Goal: Task Accomplishment & Management: Manage account settings

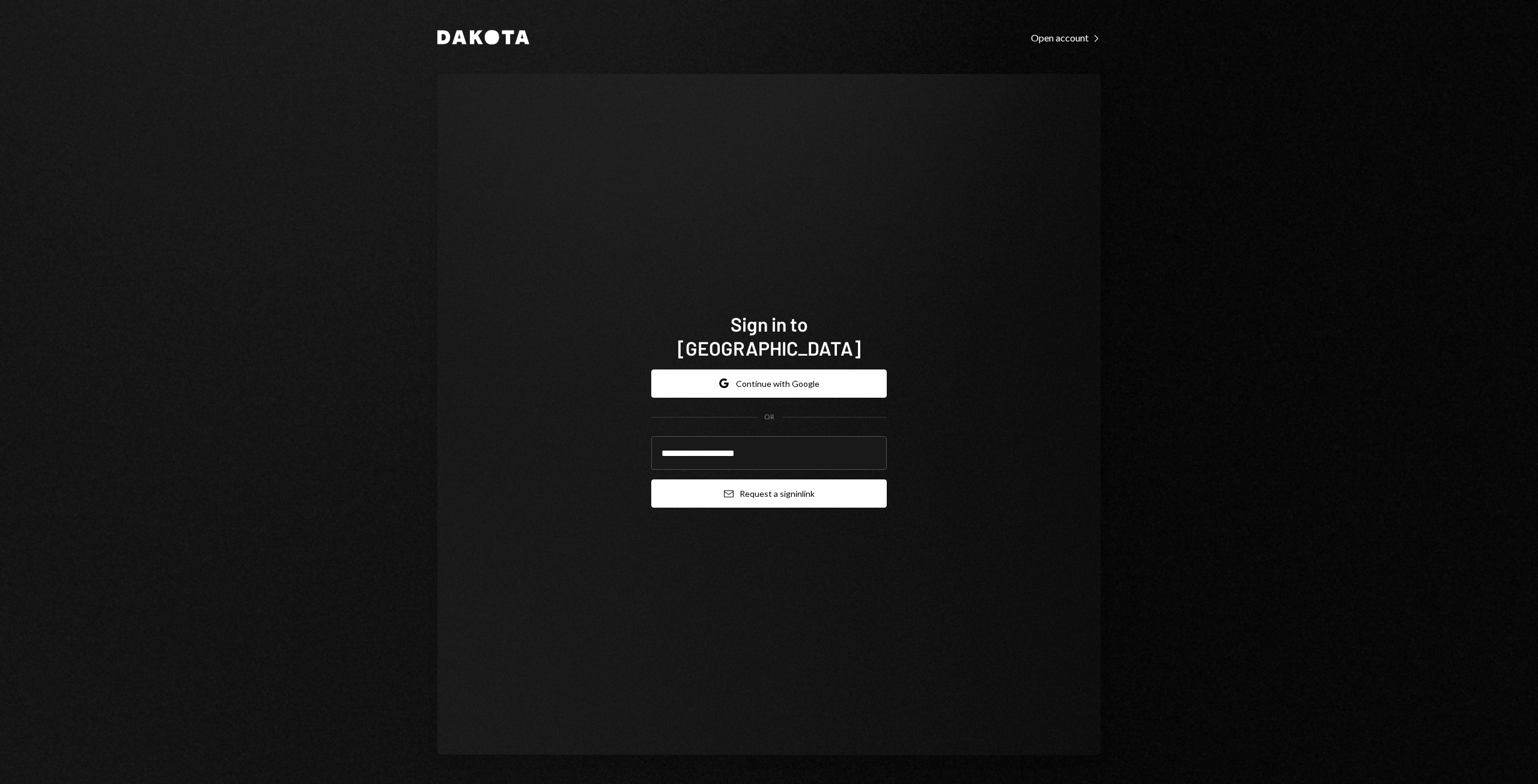
click at [743, 484] on button "Email Request a sign in link" at bounding box center [769, 494] width 235 height 28
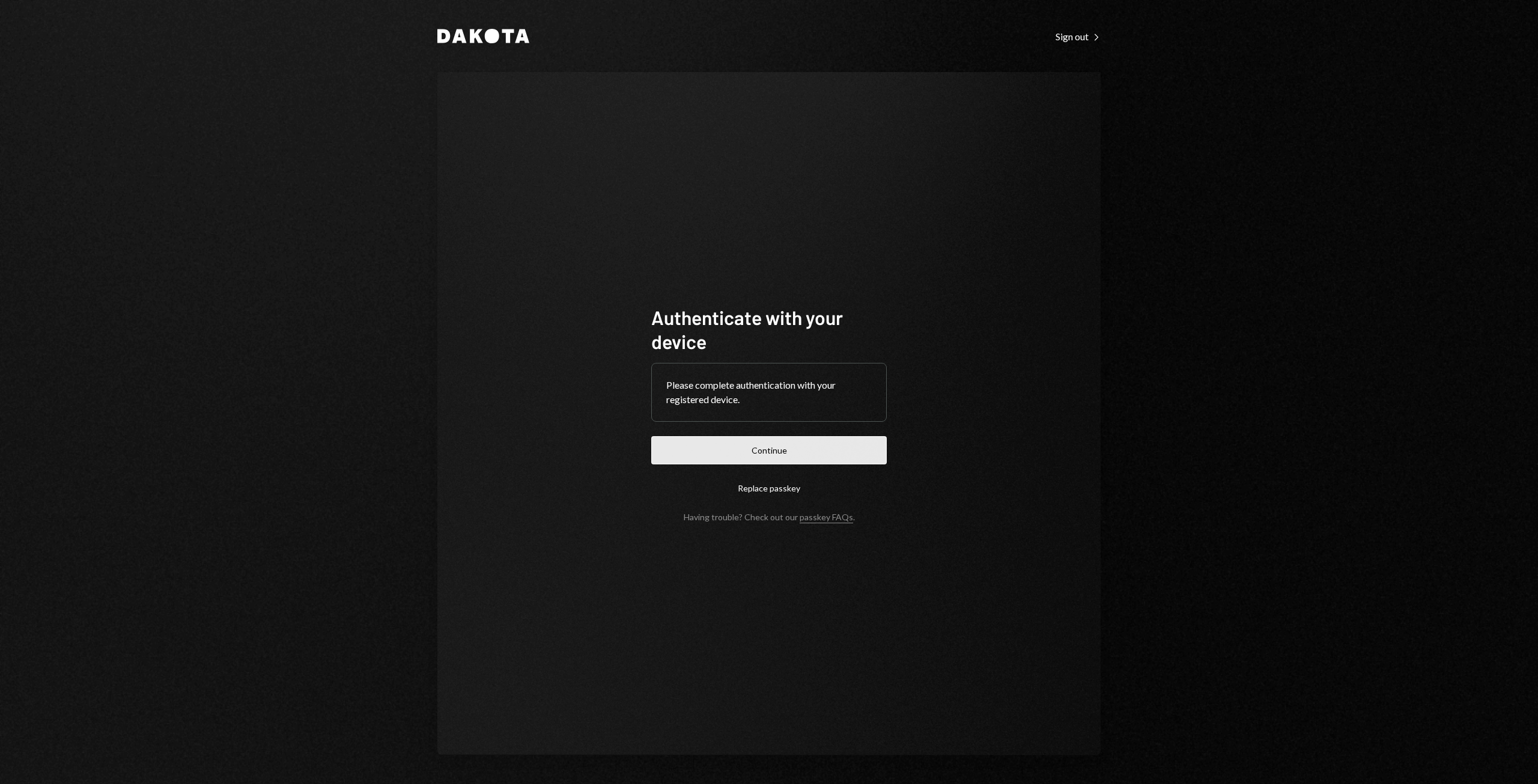
click at [715, 457] on button "Continue" at bounding box center [769, 450] width 235 height 28
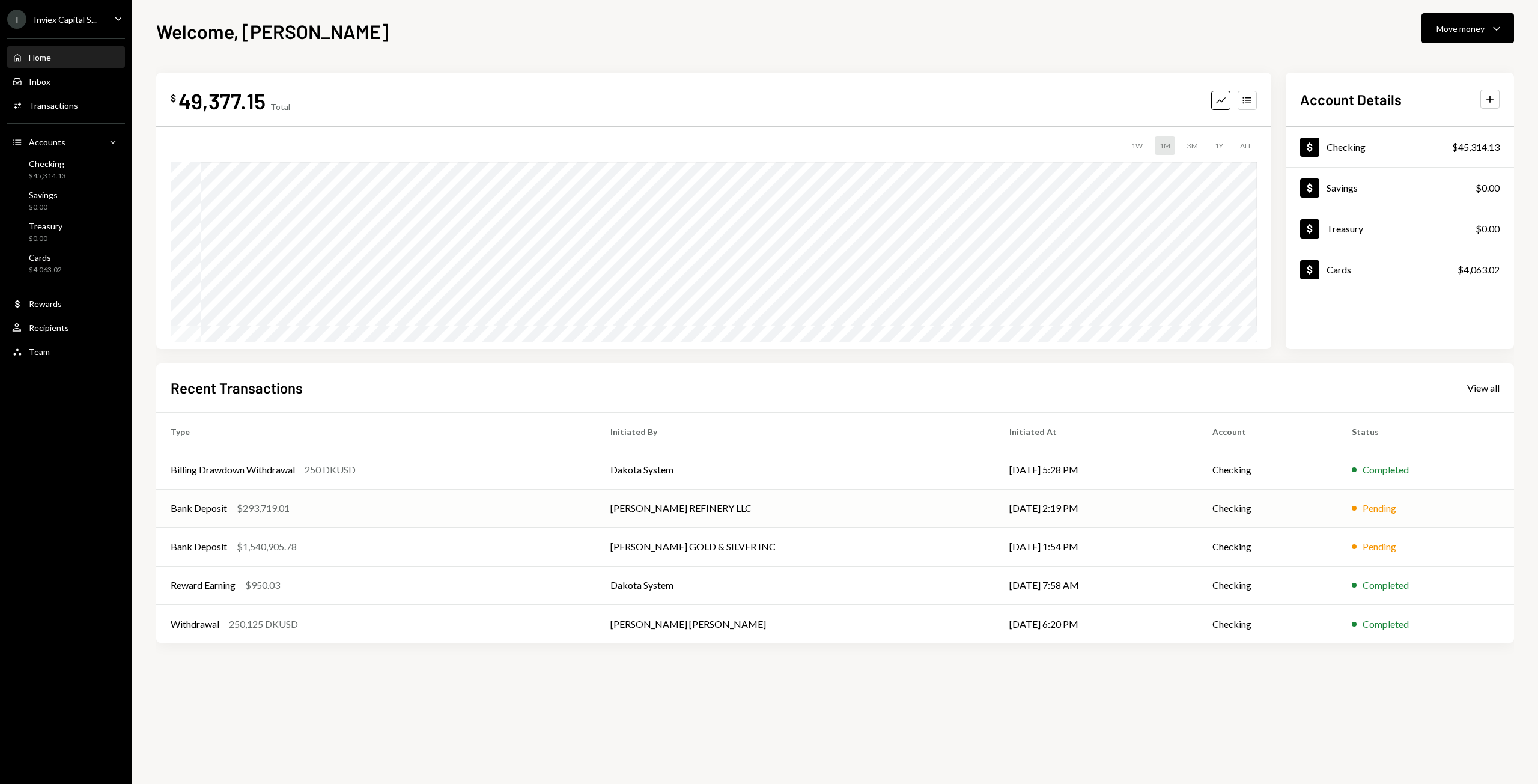
click at [682, 509] on td "[PERSON_NAME] REFINERY LLC" at bounding box center [796, 508] width 399 height 38
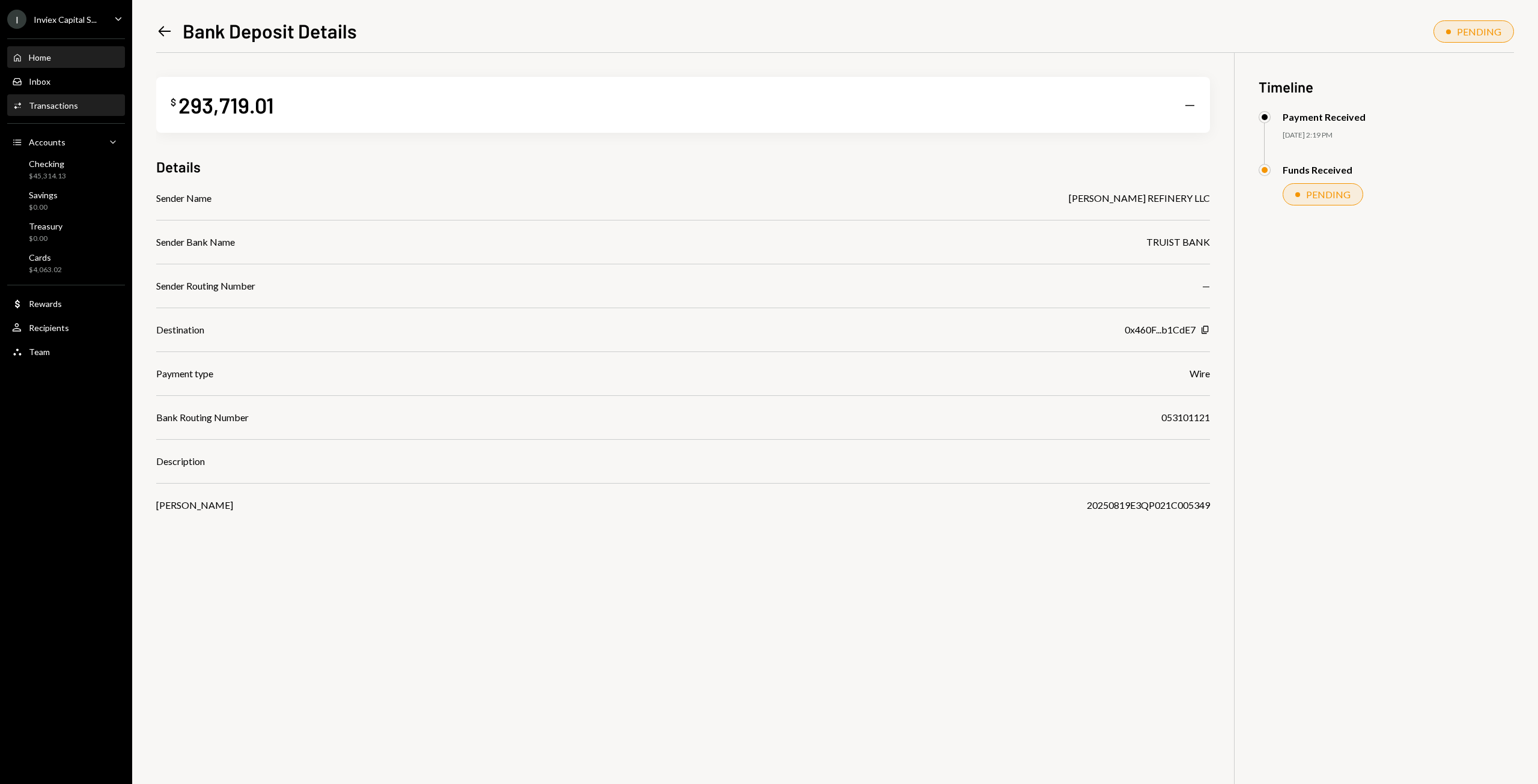
click at [20, 53] on icon "Home" at bounding box center [17, 58] width 11 height 11
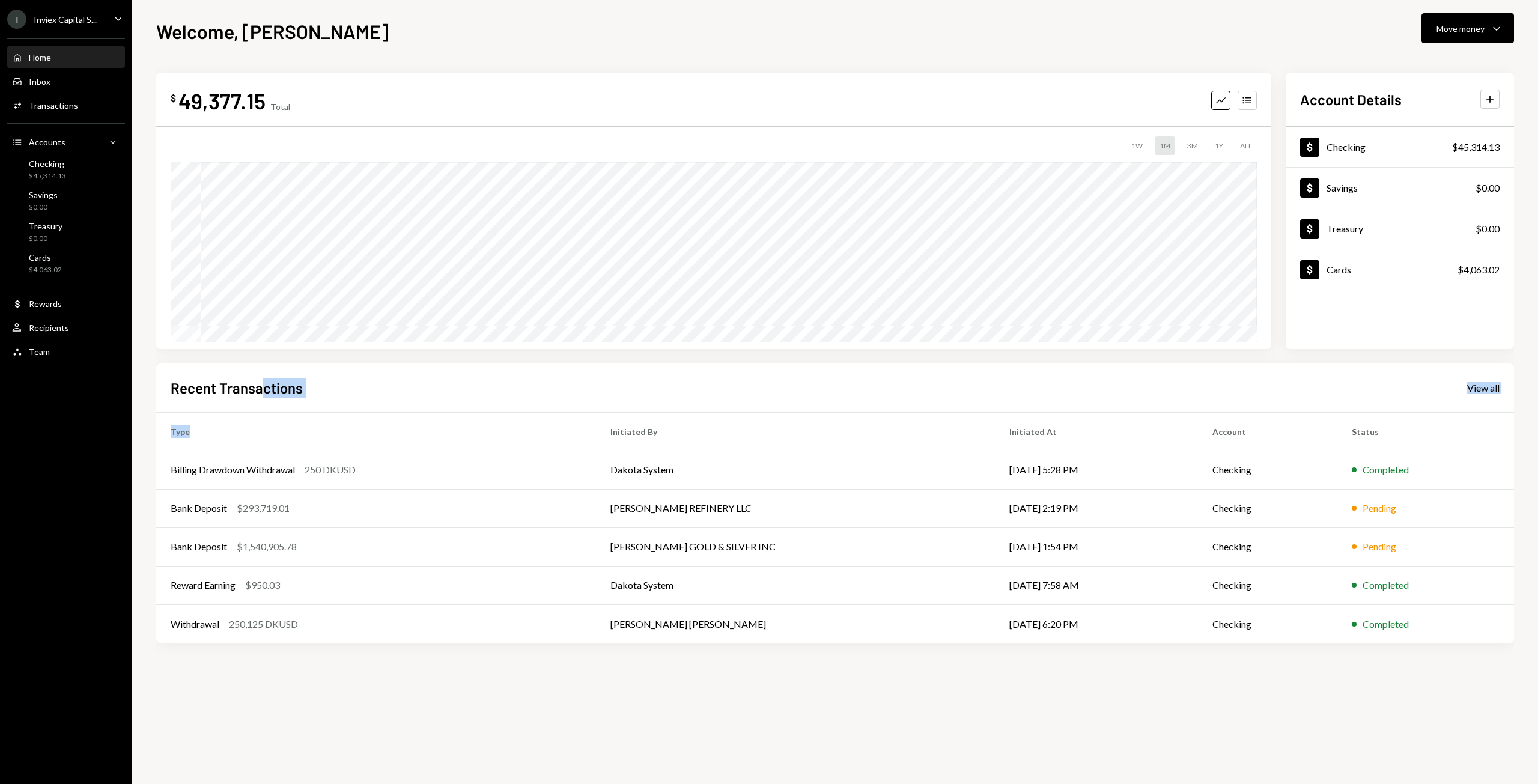
click at [273, 432] on div "Recent Transactions View all Type Initiated By Initiated At Account Status Bill…" at bounding box center [835, 503] width 1358 height 280
click at [272, 546] on div "$1,540,905.78" at bounding box center [266, 546] width 60 height 14
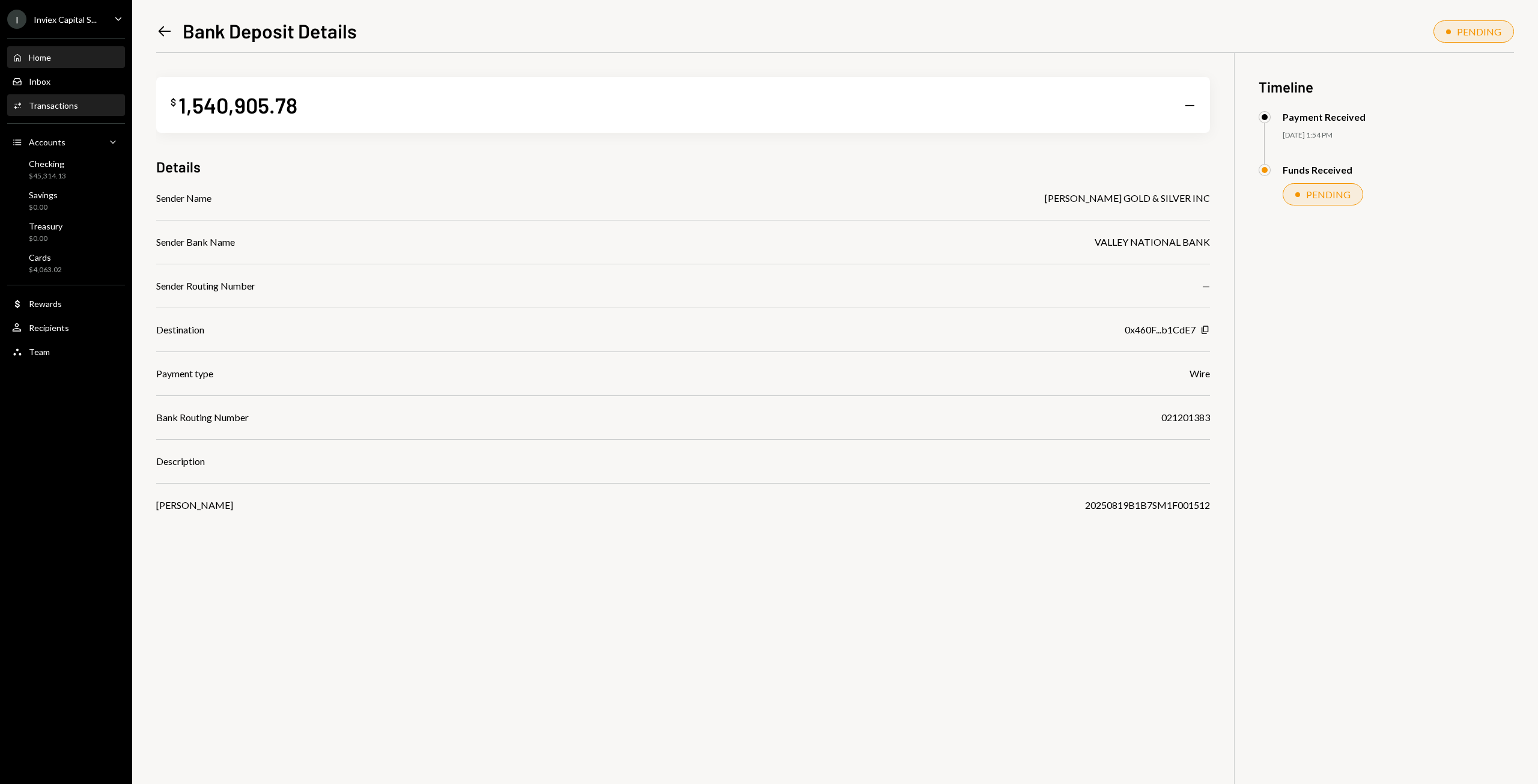
click at [36, 53] on div "Home" at bounding box center [40, 58] width 22 height 10
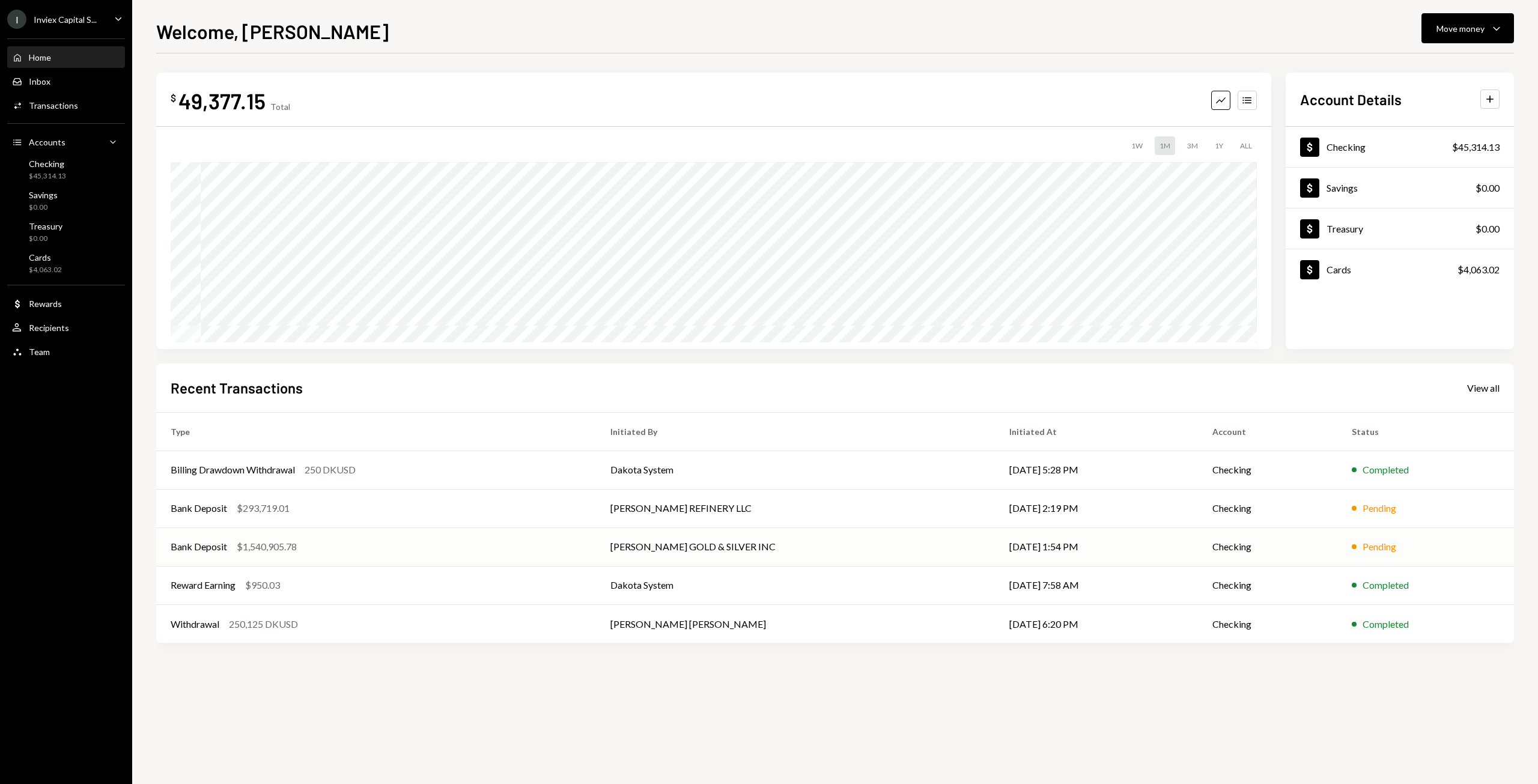
click at [995, 544] on td "[DATE] 1:54 PM" at bounding box center [1095, 546] width 202 height 38
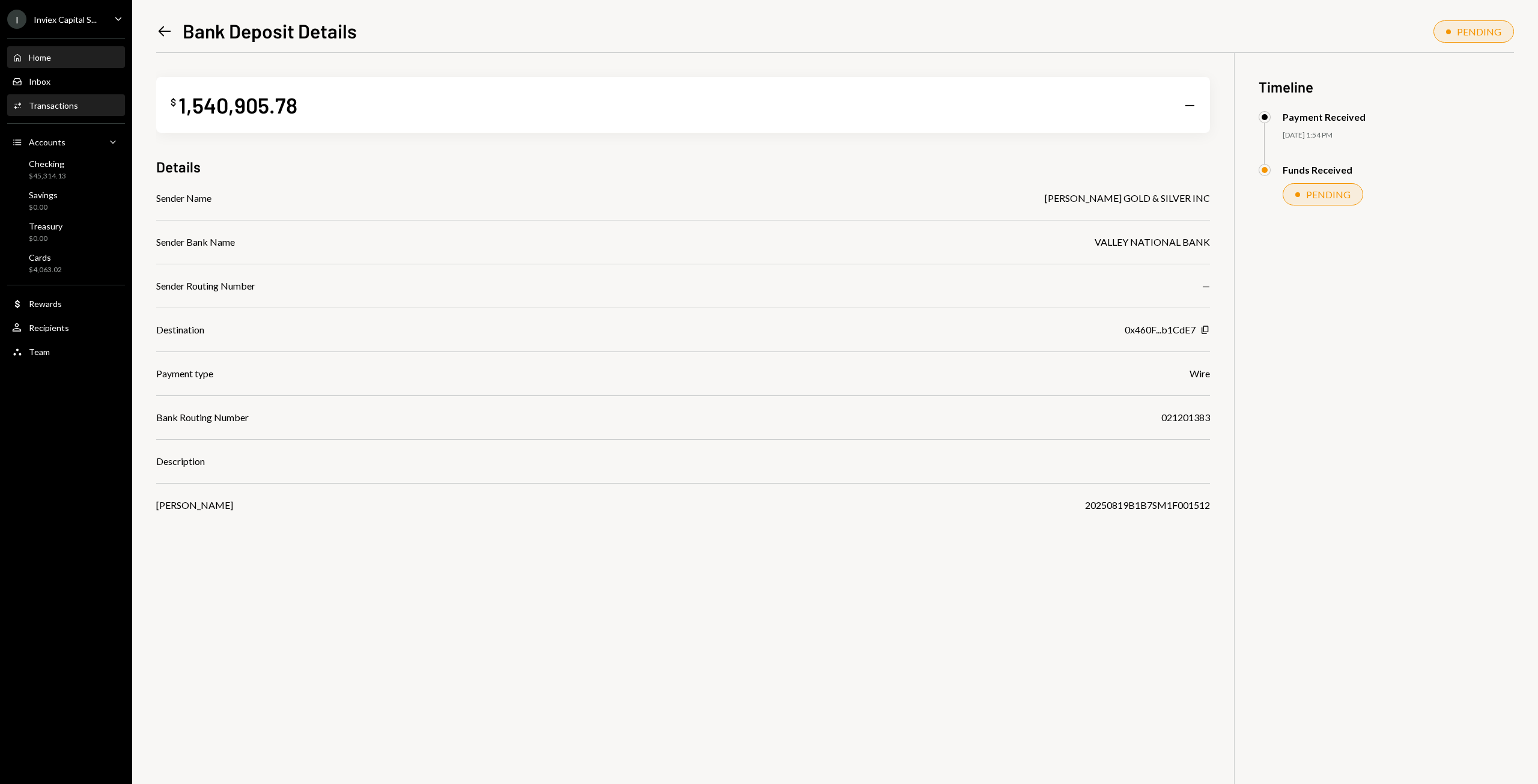
click at [36, 59] on div "Home" at bounding box center [40, 58] width 22 height 10
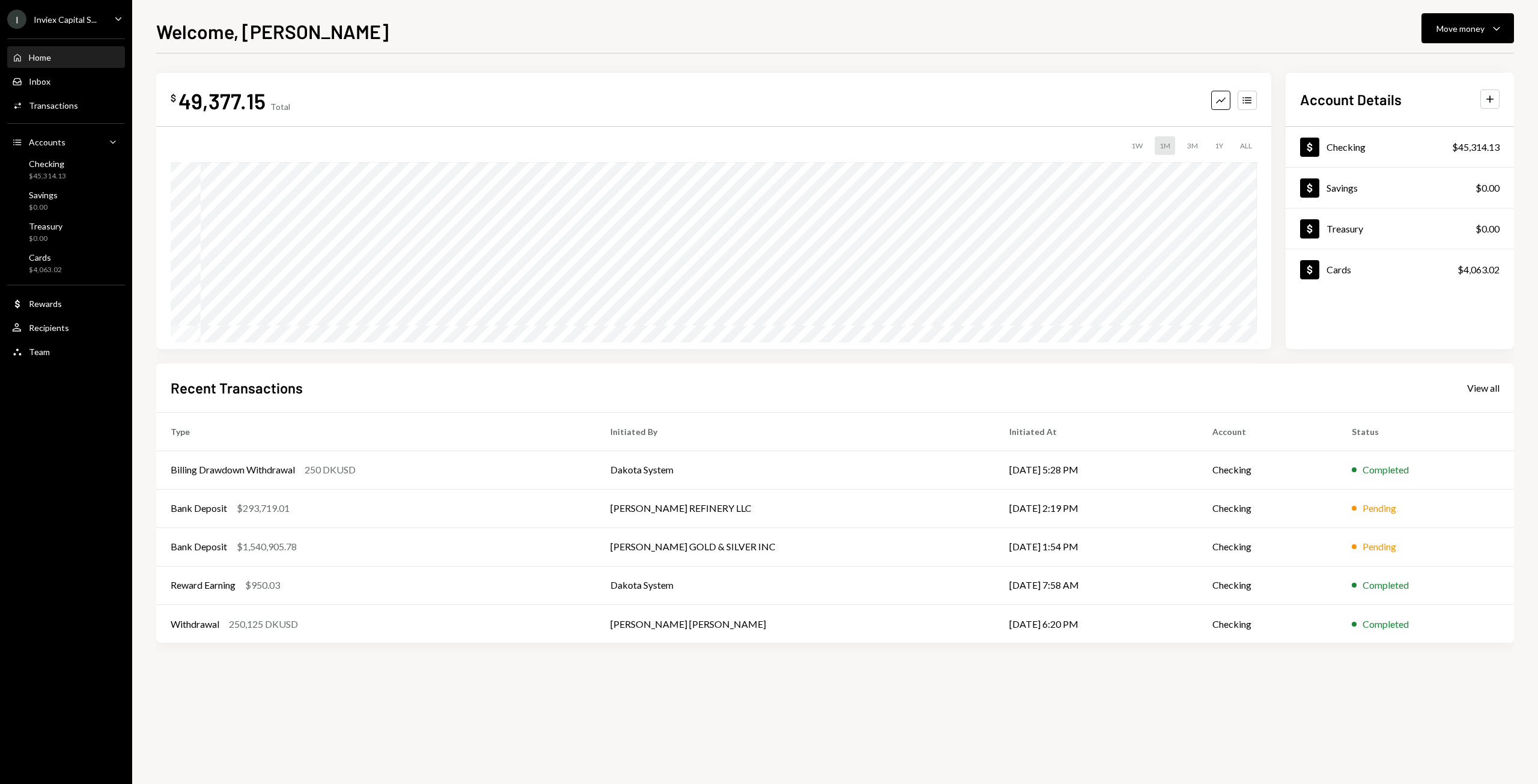
click at [28, 58] on div "Home Home" at bounding box center [31, 58] width 39 height 11
click at [717, 550] on td "[PERSON_NAME] GOLD & SILVER INC" at bounding box center [796, 546] width 399 height 38
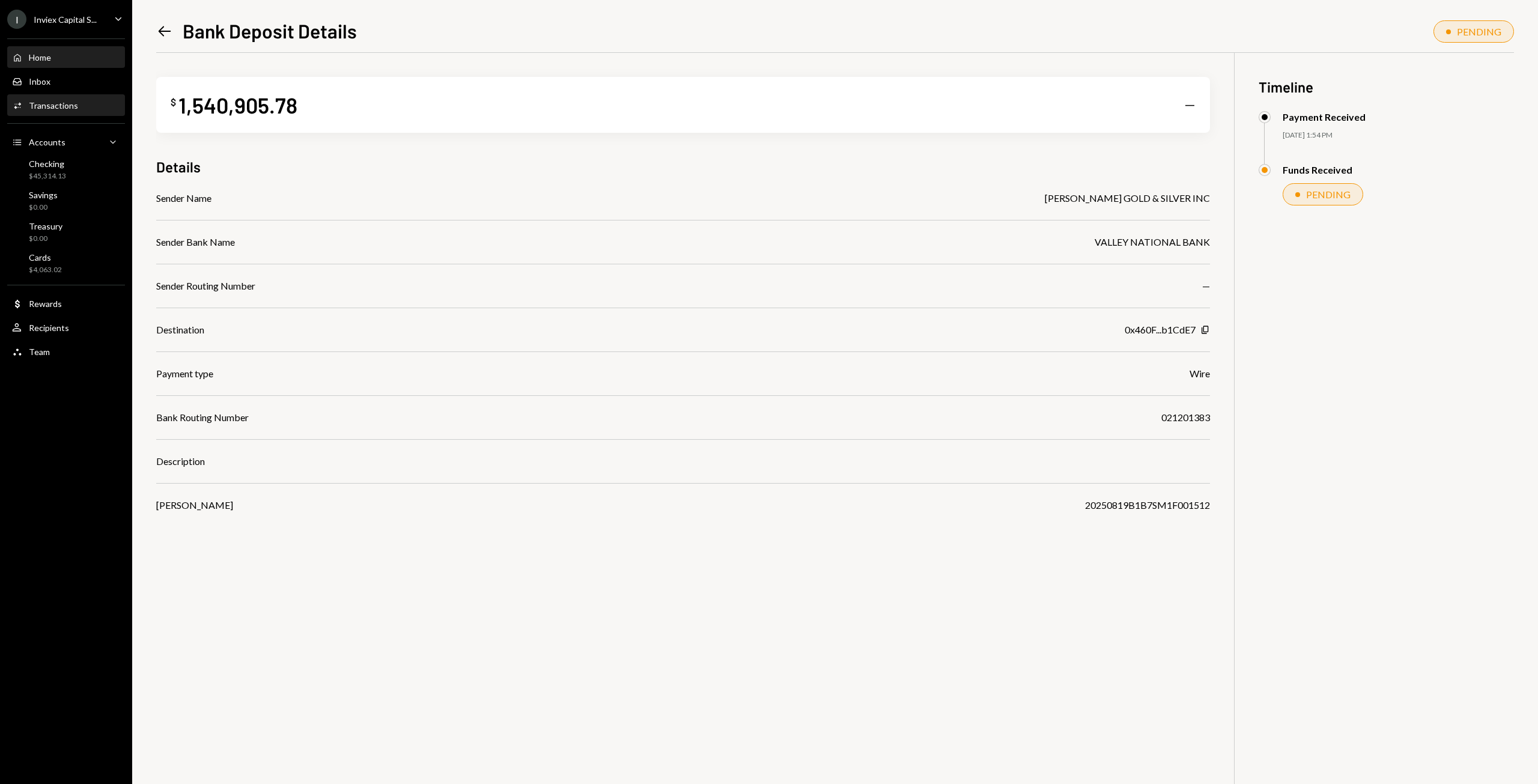
click at [45, 50] on div "Home Home" at bounding box center [66, 58] width 108 height 21
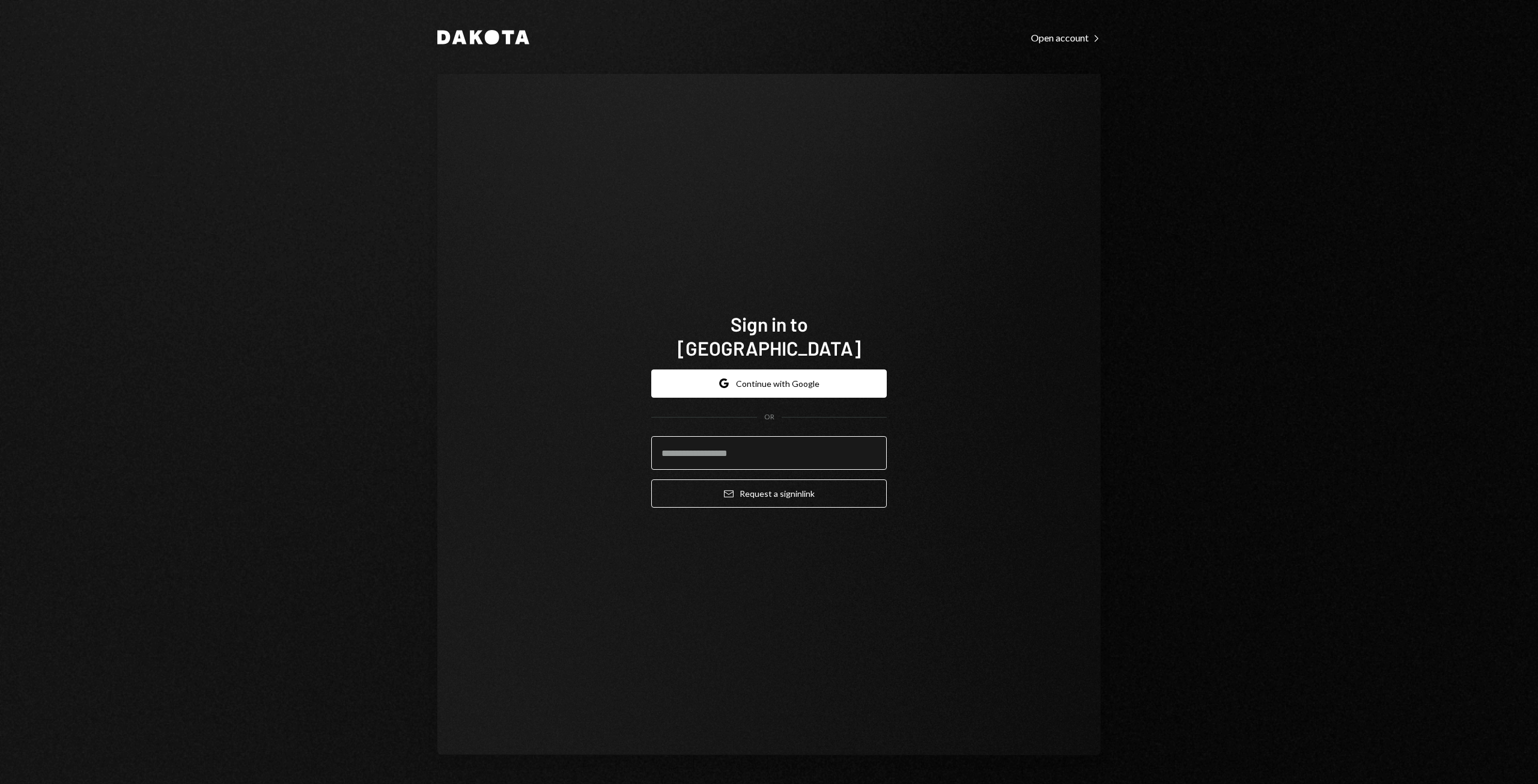
click at [703, 445] on input "email" at bounding box center [769, 452] width 235 height 33
type input "**********"
click at [715, 479] on button "Email Request a sign in link" at bounding box center [769, 494] width 235 height 28
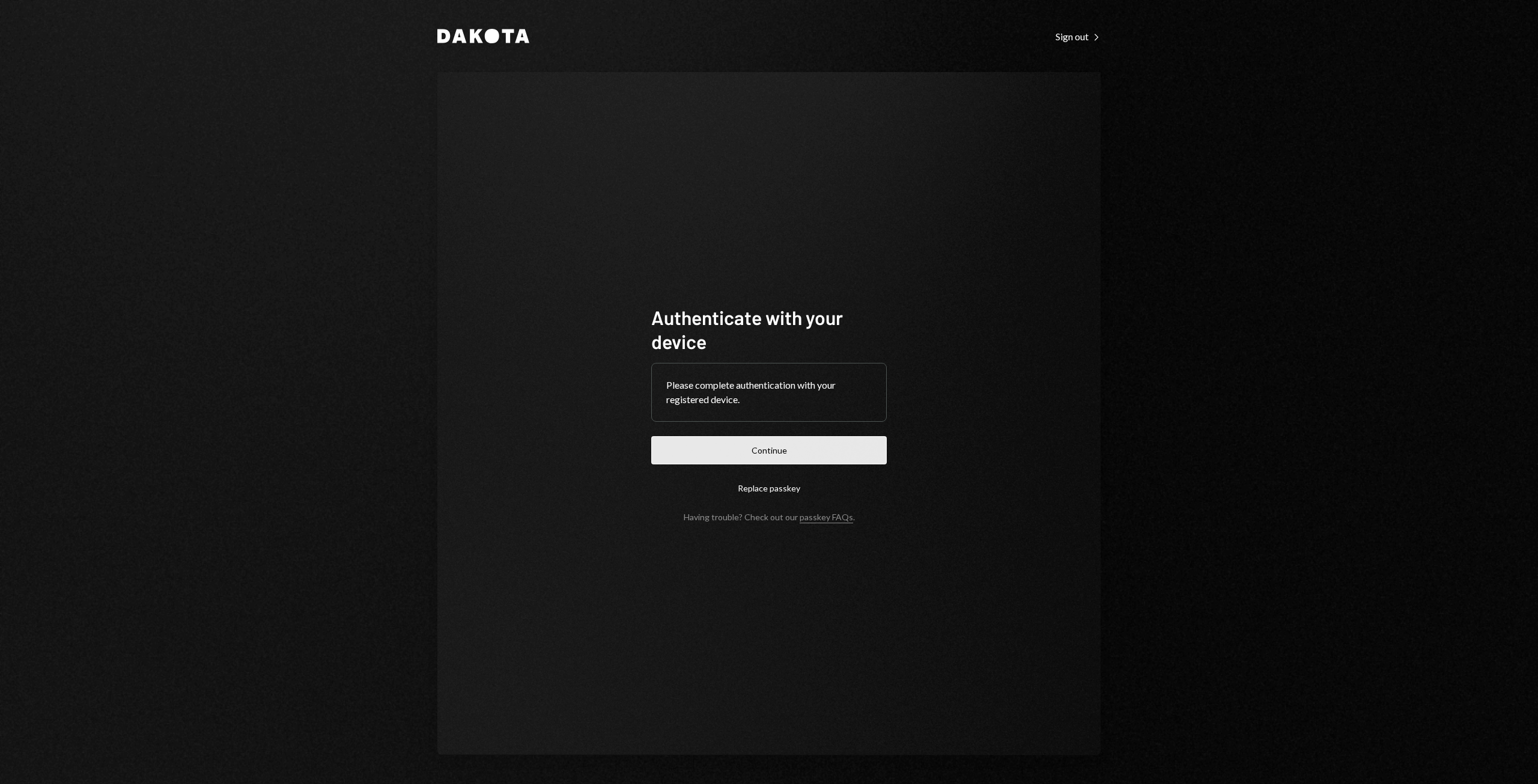
click at [747, 458] on button "Continue" at bounding box center [769, 450] width 235 height 28
